Goal: Obtain resource: Obtain resource

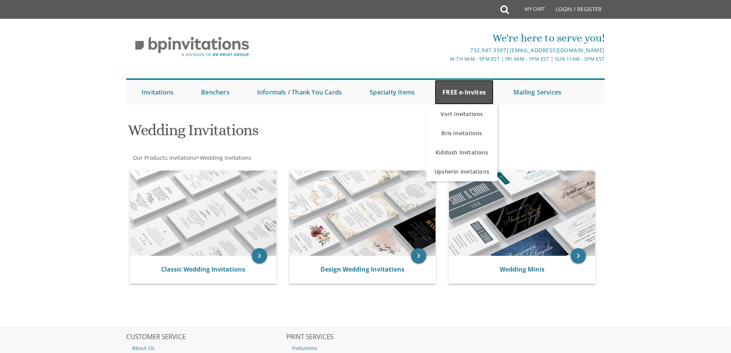
click at [460, 92] on link "FREE e-Invites" at bounding box center [464, 92] width 59 height 25
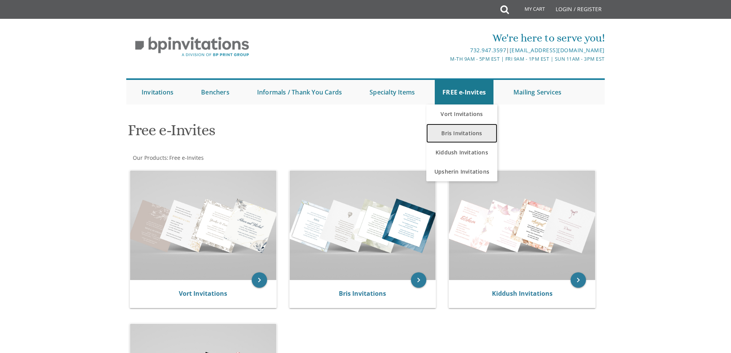
click at [456, 131] on link "Bris Invitations" at bounding box center [461, 133] width 71 height 19
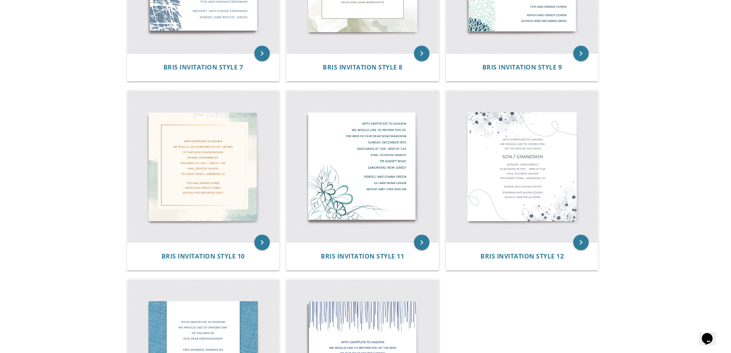
scroll to position [537, 0]
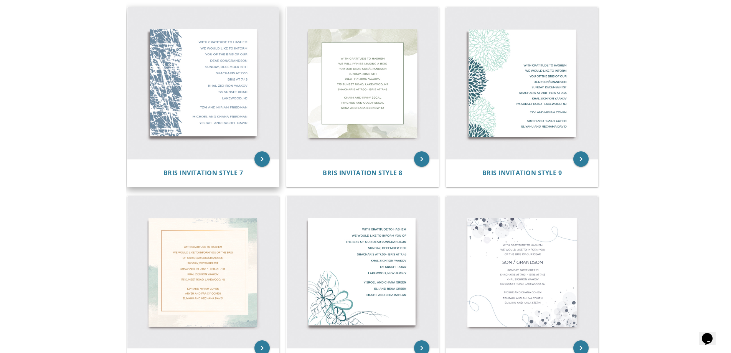
click at [204, 102] on img at bounding box center [203, 83] width 152 height 152
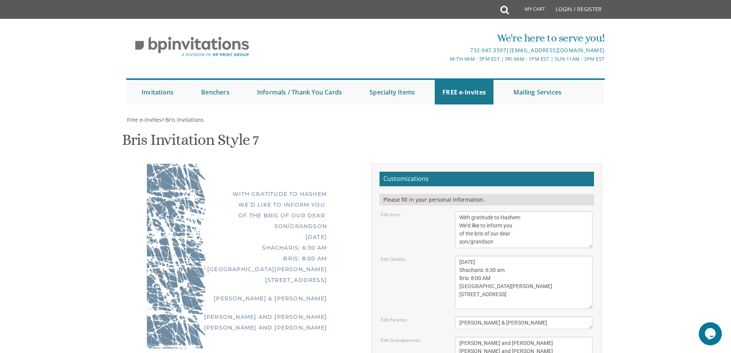
scroll to position [77, 0]
drag, startPoint x: 474, startPoint y: 245, endPoint x: 456, endPoint y: 245, distance: 18.4
click at [456, 316] on textarea "[PERSON_NAME] & [PERSON_NAME]" at bounding box center [523, 322] width 137 height 13
click at [460, 316] on textarea "Tzvi & Miriam Friedman" at bounding box center [523, 322] width 137 height 13
type textarea "Miriam & Dovid Schulman"
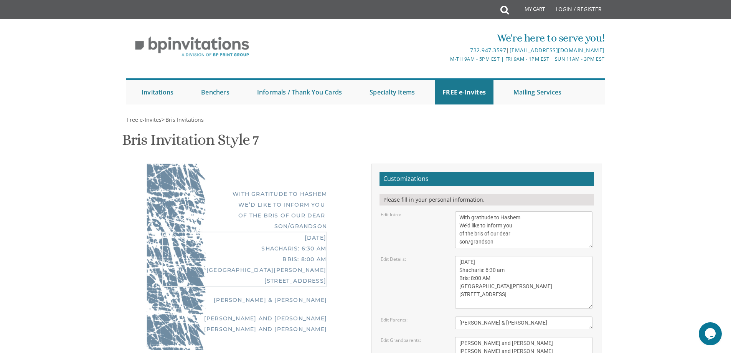
drag, startPoint x: 500, startPoint y: 224, endPoint x: 491, endPoint y: 224, distance: 9.2
click at [491, 256] on textarea "Sunday, May 8th Shacharis: 6:30 am Bris: 8:00 AM Ateres Leah Hall 805 Cross St …" at bounding box center [523, 282] width 137 height 53
drag, startPoint x: 499, startPoint y: 184, endPoint x: 448, endPoint y: 186, distance: 50.7
click at [448, 256] on div "Edit Details: Sunday, May 8th Shacharis: 6:30 am Bris: 8:00 AM Ateres Leah Hall…" at bounding box center [486, 282] width 223 height 53
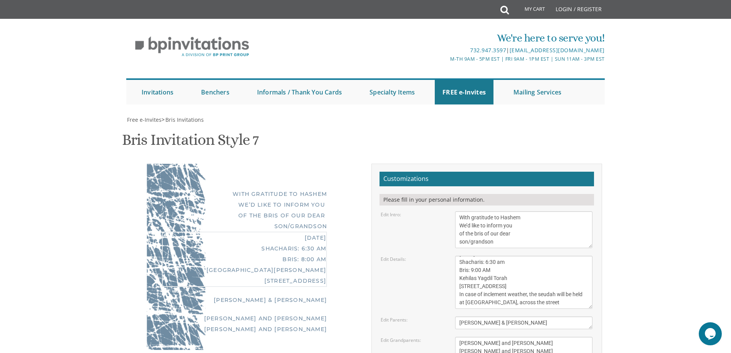
type textarea "Hoshana Rabbah Monday, October 13th Shacharis: 6:30 am Bris: 9:00 AM Kehilas Ya…"
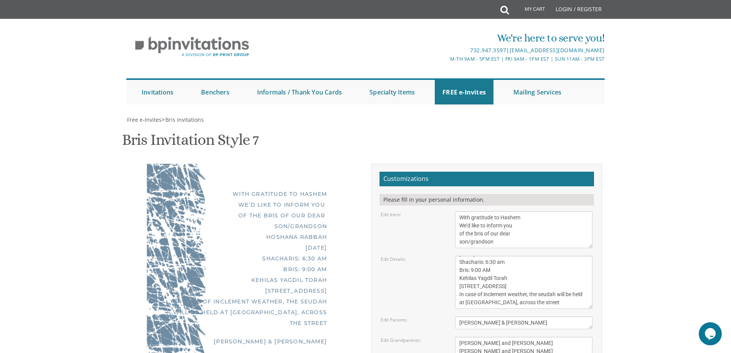
drag, startPoint x: 501, startPoint y: 265, endPoint x: 443, endPoint y: 264, distance: 58.7
click at [443, 336] on div "Edit Grandparents: Michoel and Chana Friedman Yisroel and Rochel David" at bounding box center [486, 346] width 223 height 21
type textarea "Cindy & Fred Schulman Helene & Morris Teper"
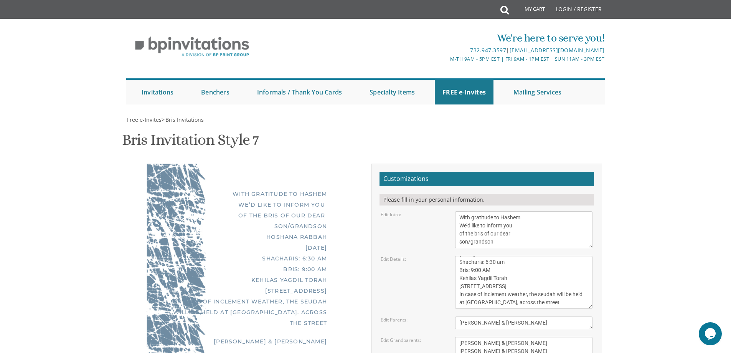
drag, startPoint x: 192, startPoint y: 187, endPoint x: 223, endPoint y: 186, distance: 31.5
click at [223, 231] on div "Hoshana Rabbah Monday, October 13th Shacharis: 6:30 am Bris: 9:00 AM Kehilas Ya…" at bounding box center [244, 279] width 165 height 97
drag, startPoint x: 175, startPoint y: 186, endPoint x: 205, endPoint y: 186, distance: 30.7
click at [205, 231] on div "Hoshana Rabbah Monday, October 13th Shacharis: 6:30 am Bris: 9:00 AM Kehilas Ya…" at bounding box center [244, 279] width 165 height 97
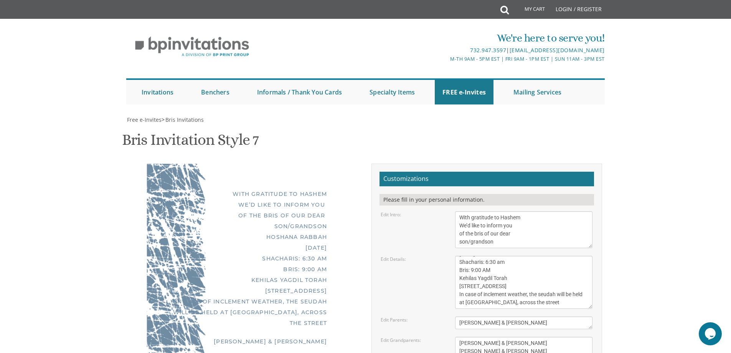
click at [162, 231] on div "Hoshana Rabbah Monday, October 13th Shacharis: 6:30 am Bris: 9:00 AM Kehilas Ya…" at bounding box center [244, 279] width 165 height 97
drag, startPoint x: 482, startPoint y: 178, endPoint x: 447, endPoint y: 178, distance: 34.9
click at [447, 256] on div "Edit Details: Sunday, May 8th Shacharis: 6:30 am Bris: 8:00 AM Ateres Leah Hall…" at bounding box center [486, 282] width 223 height 53
type textarea "Hoshana Rabbah Monday, October 13th Shacharis: 6:30 am Bris: 9:00 AM Kehilas Ya…"
click at [542, 316] on textarea "Tzvi & Miriam Friedman" at bounding box center [523, 322] width 137 height 13
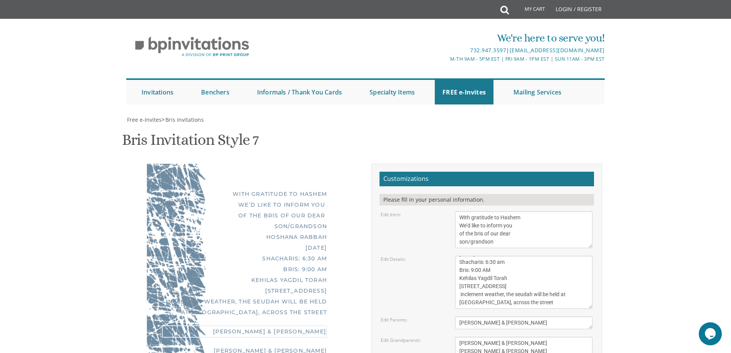
scroll to position [0, 0]
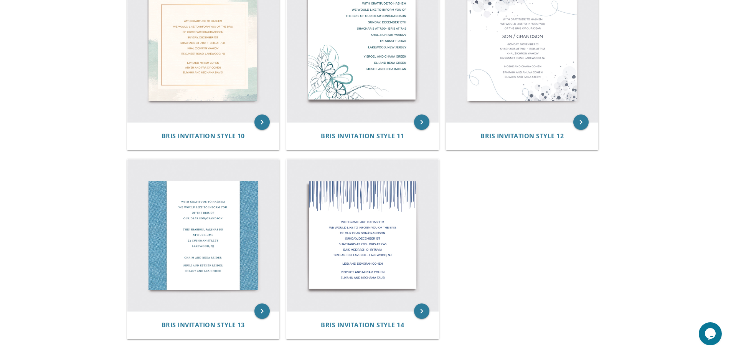
scroll to position [767, 0]
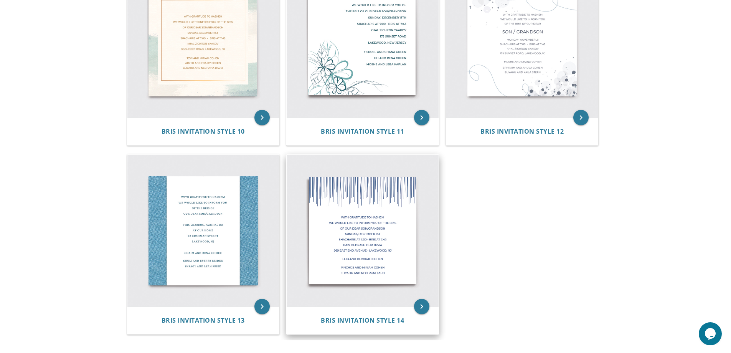
click at [365, 220] on img at bounding box center [363, 231] width 152 height 152
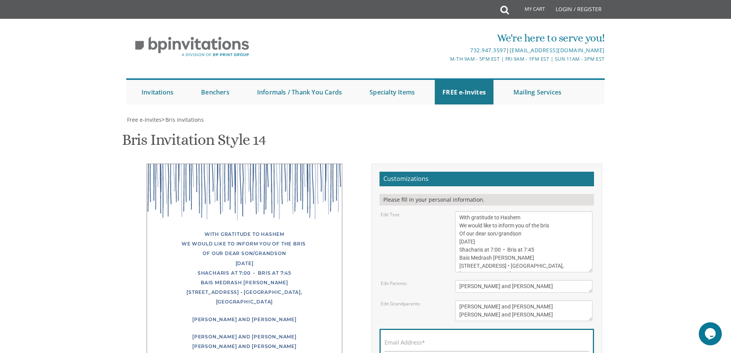
scroll to position [153, 0]
click at [555, 211] on textarea "With gratitude to Hashem We would like to inform you of the bris Of our dear so…" at bounding box center [523, 241] width 137 height 61
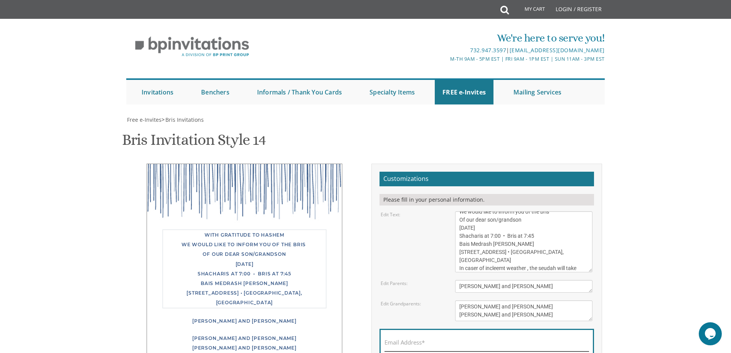
click at [505, 341] on input "Email Address*" at bounding box center [486, 346] width 204 height 10
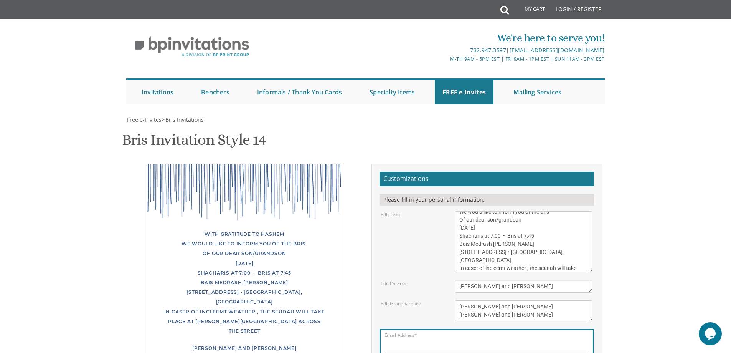
click at [459, 211] on textarea "With gratitude to Hashem We would like to inform you of the bris Of our dear so…" at bounding box center [523, 241] width 137 height 61
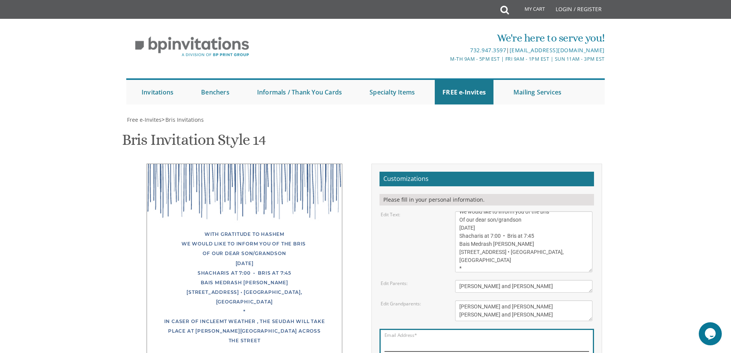
click at [441, 341] on input "Email Address*" at bounding box center [486, 346] width 204 height 10
click at [476, 211] on textarea "With gratitude to Hashem We would like to inform you of the bris Of our dear so…" at bounding box center [523, 241] width 137 height 61
click at [533, 280] on textarea "Leib and Devorah Cohen" at bounding box center [523, 286] width 137 height 13
click at [467, 211] on textarea "With gratitude to Hashem We would like to inform you of the bris Of our dear so…" at bounding box center [523, 241] width 137 height 61
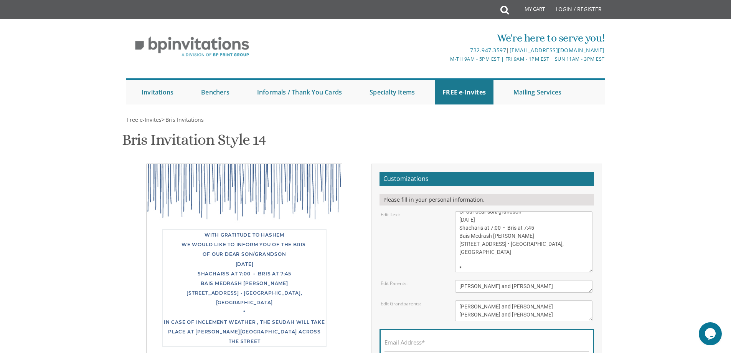
click at [464, 211] on textarea "With gratitude to Hashem We would like to inform you of the bris Of our dear so…" at bounding box center [523, 241] width 137 height 61
drag, startPoint x: 514, startPoint y: 242, endPoint x: 452, endPoint y: 242, distance: 61.8
click at [452, 242] on div "With gratitude to Hashem We would like to inform you of the bris Of our dear so…" at bounding box center [523, 241] width 149 height 61
click at [547, 290] on textarea "Leib and Devorah Cohen" at bounding box center [523, 286] width 137 height 13
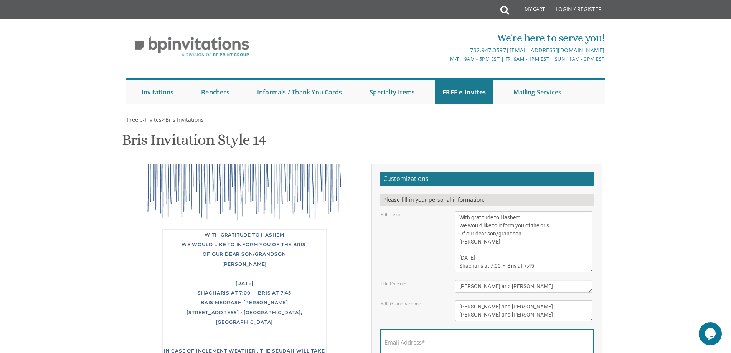
click at [460, 257] on textarea "With gratitude to Hashem We would like to inform you of the bris Of our dear so…" at bounding box center [523, 241] width 137 height 61
click at [498, 258] on textarea "With gratitude to Hashem We would like to inform you of the bris Of our dear so…" at bounding box center [523, 241] width 137 height 61
click at [523, 258] on textarea "With gratitude to Hashem We would like to inform you of the bris Of our dear so…" at bounding box center [523, 241] width 137 height 61
click at [554, 250] on textarea "With gratitude to Hashem We would like to inform you of the bris Of our dear so…" at bounding box center [523, 241] width 137 height 61
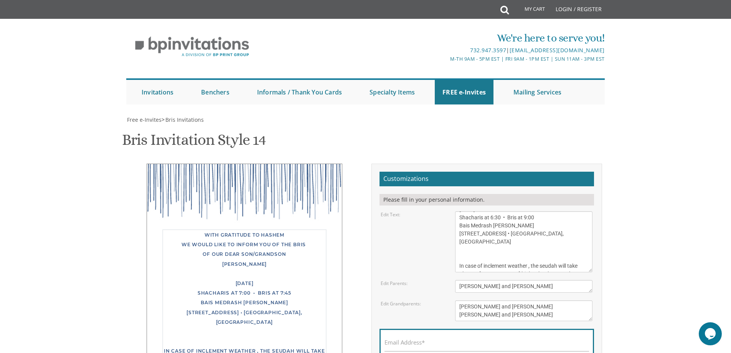
drag, startPoint x: 519, startPoint y: 149, endPoint x: 462, endPoint y: 153, distance: 57.7
click at [462, 211] on textarea "With gratitude to Hashem We would like to inform you of the bris Of our dear so…" at bounding box center [523, 241] width 137 height 61
click at [476, 211] on textarea "With gratitude to Hashem We would like to inform you of the bris Of our dear so…" at bounding box center [523, 241] width 137 height 61
drag, startPoint x: 516, startPoint y: 109, endPoint x: 437, endPoint y: 109, distance: 79.4
click at [437, 211] on div "Edit Text: With gratitude to Hashem We would like to inform you of the bris Of …" at bounding box center [486, 241] width 223 height 61
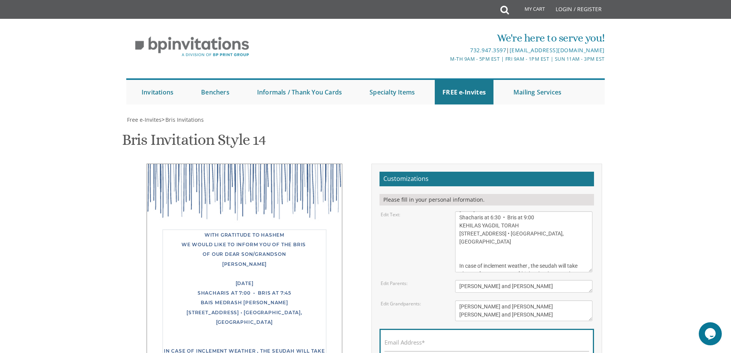
type textarea "With gratitude to Hashem We would like to inform you of the bris Of our dear so…"
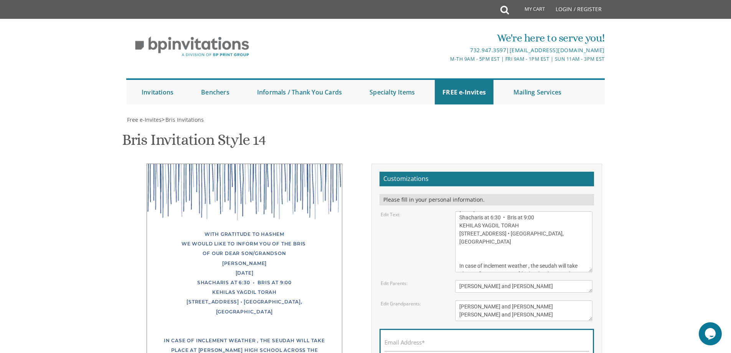
click at [431, 328] on div "Email Address*" at bounding box center [486, 343] width 214 height 31
drag, startPoint x: 523, startPoint y: 169, endPoint x: 422, endPoint y: 169, distance: 100.5
click at [422, 280] on div "Edit Parents: Leib and Devorah Cohen" at bounding box center [486, 286] width 223 height 13
type textarea "m"
type textarea "MIRIAM AND DOVID SCHULMAN"
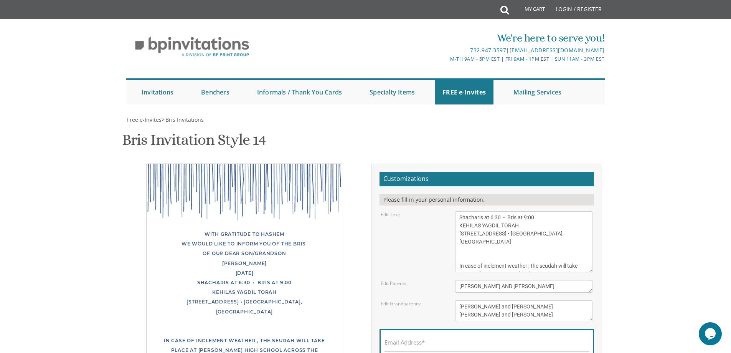
drag, startPoint x: 531, startPoint y: 198, endPoint x: 438, endPoint y: 183, distance: 94.9
click at [438, 183] on form "Customizations Please fill in your personal information. Edit Text: Edit Parent…" at bounding box center [486, 279] width 214 height 217
click at [454, 328] on div "Email Address*" at bounding box center [486, 343] width 214 height 31
click at [413, 338] on label "Email Address*" at bounding box center [404, 342] width 40 height 8
click at [413, 341] on input "Email Address*" at bounding box center [486, 346] width 204 height 10
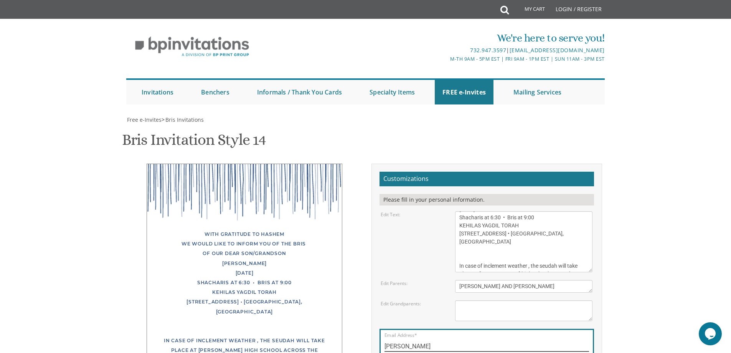
type input "schulman.dovid@gmail.com"
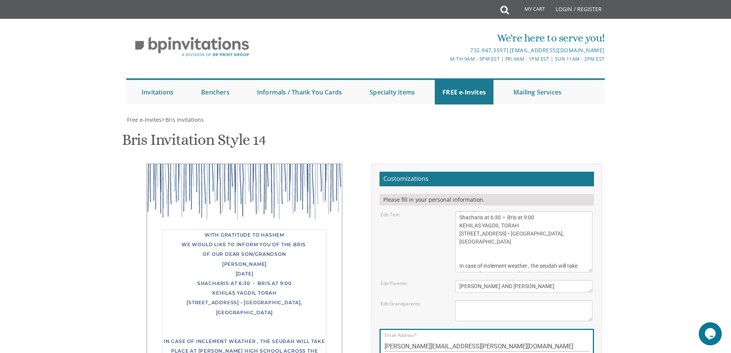
click at [458, 211] on textarea "With gratitude to Hashem We would like to inform you of the bris Of our dear so…" at bounding box center [523, 241] width 137 height 61
type textarea "With gratitude to Hashem We would like to inform you of the bris Of our dear so…"
click at [500, 300] on textarea "Pinchos and Miriam Cohen Eliyahu and Nechama Taub" at bounding box center [523, 310] width 137 height 21
